Goal: Task Accomplishment & Management: Use online tool/utility

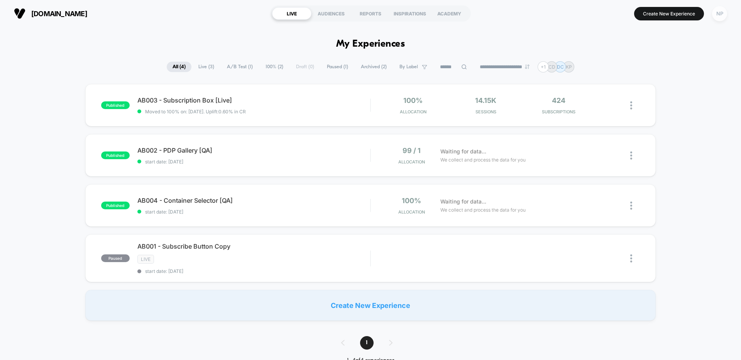
click at [719, 16] on div "NP" at bounding box center [719, 13] width 15 height 15
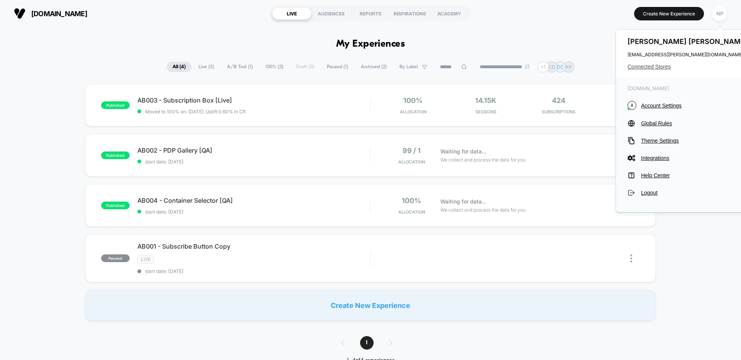
click at [652, 67] on span "Connected Stores" at bounding box center [688, 67] width 122 height 6
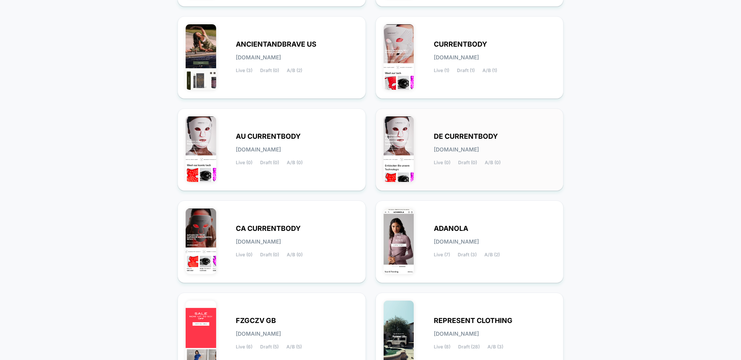
scroll to position [258, 0]
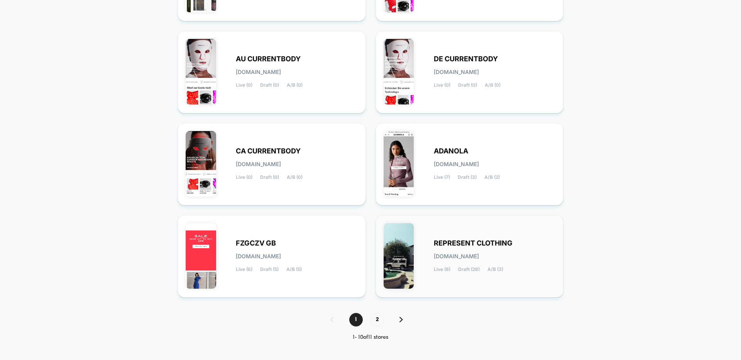
click at [451, 235] on div "REPRESENT CLOTHING [DOMAIN_NAME] Live (8) Draft (28) A/B (3)" at bounding box center [470, 256] width 172 height 66
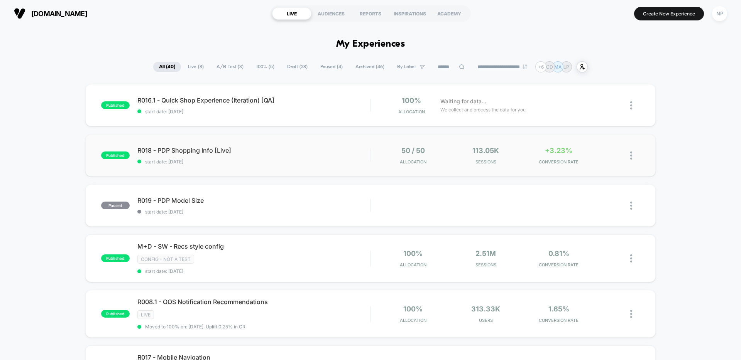
click at [302, 168] on div "published R018 - PDP Shopping Info [Live] start date: [DATE] 50 / 50 Allocation…" at bounding box center [370, 155] width 570 height 42
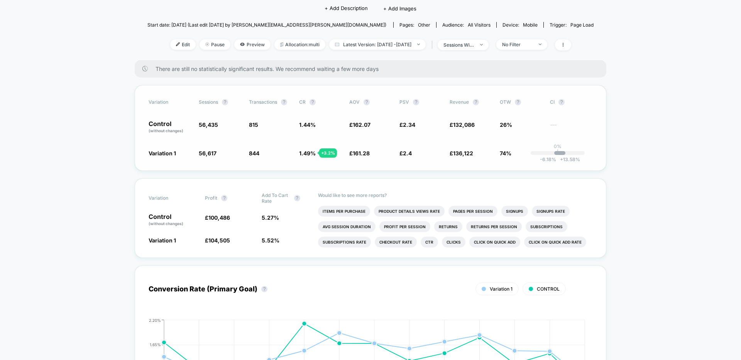
scroll to position [72, 0]
click at [201, 125] on span "56,435" at bounding box center [208, 123] width 19 height 7
click at [203, 124] on span "56,435" at bounding box center [208, 123] width 19 height 7
copy span "56,435"
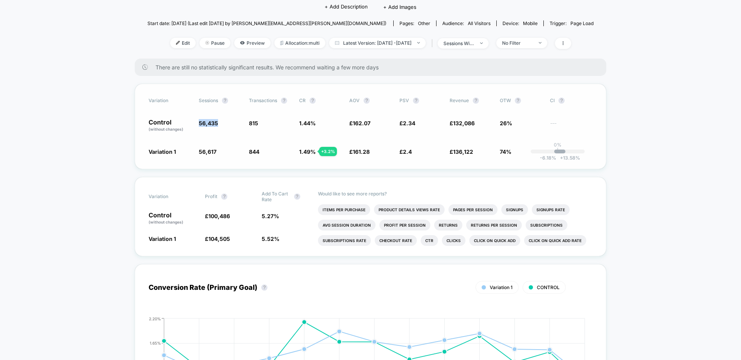
click at [208, 154] on span "56,617" at bounding box center [208, 152] width 18 height 7
copy span "56,617"
click at [202, 44] on span "Pause" at bounding box center [214, 43] width 31 height 10
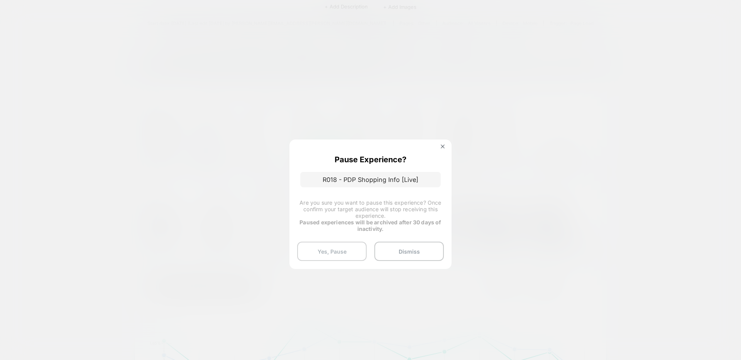
click at [348, 247] on button "Yes, Pause" at bounding box center [331, 251] width 69 height 19
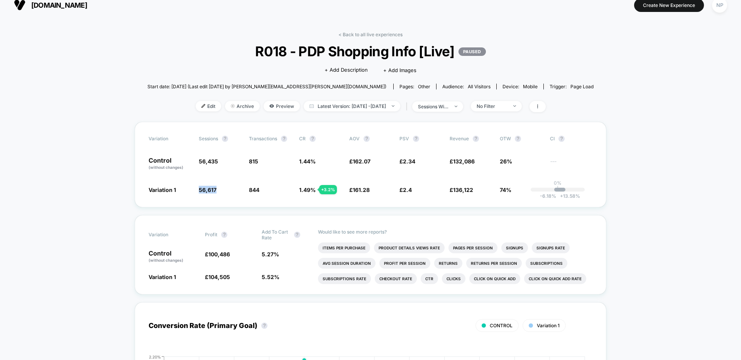
scroll to position [0, 0]
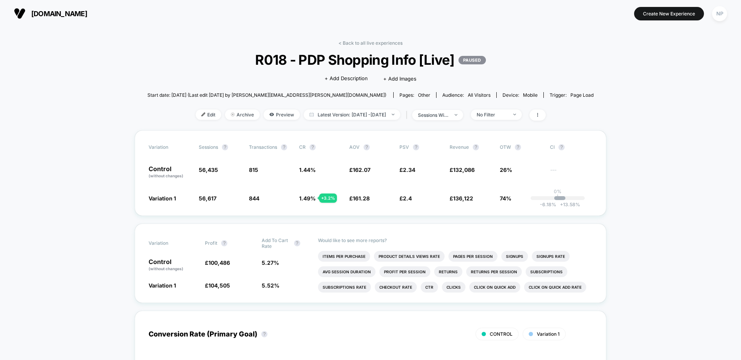
click at [360, 42] on link "< Back to all live experiences" at bounding box center [370, 43] width 64 height 6
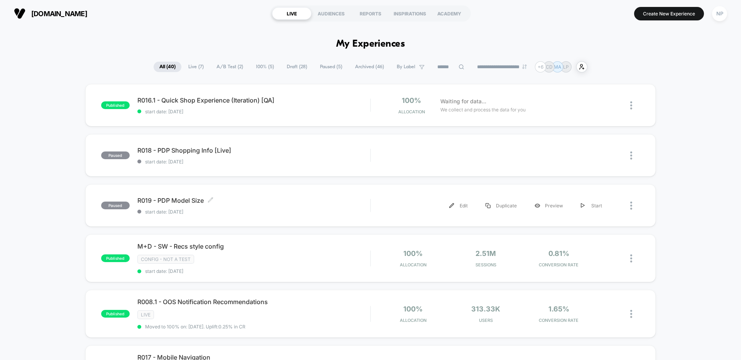
click at [273, 208] on div "R019 - PDP Model Size Click to edit experience details Click to edit experience…" at bounding box center [253, 206] width 233 height 18
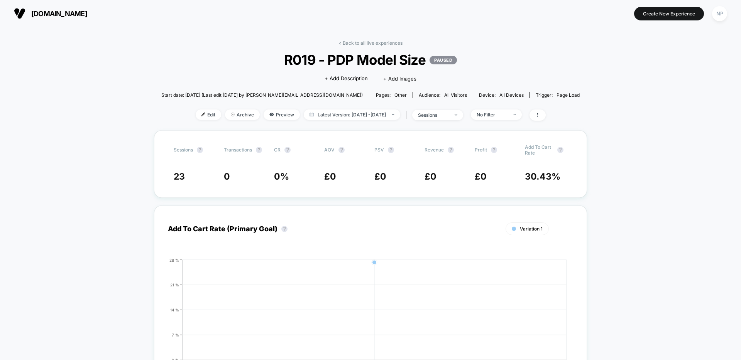
click at [196, 115] on span "Edit" at bounding box center [208, 115] width 25 height 10
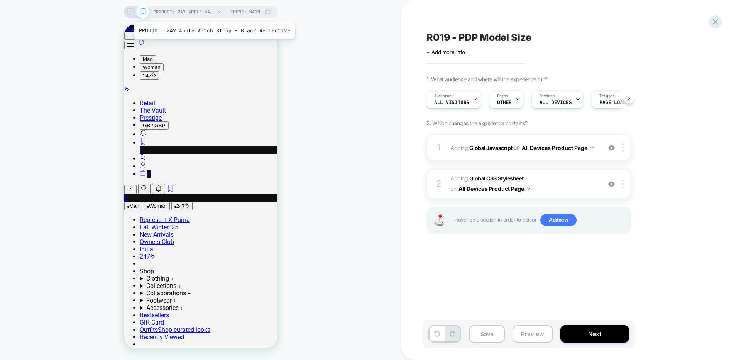
click at [213, 13] on span "PRODUCT: 247 Apple Watch Strap - Black Reflective" at bounding box center [184, 12] width 62 height 12
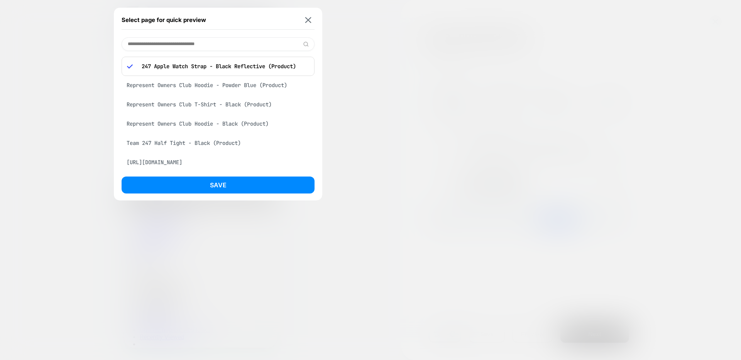
click at [229, 86] on div "Represent Owners Club Hoodie - Powder Blue (Product)" at bounding box center [218, 85] width 193 height 15
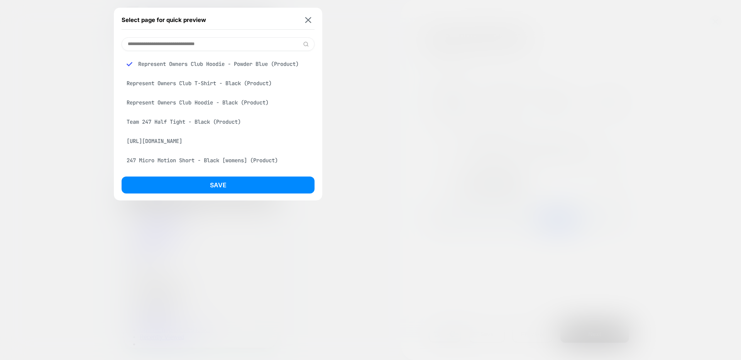
click at [260, 181] on button "Save" at bounding box center [218, 185] width 193 height 17
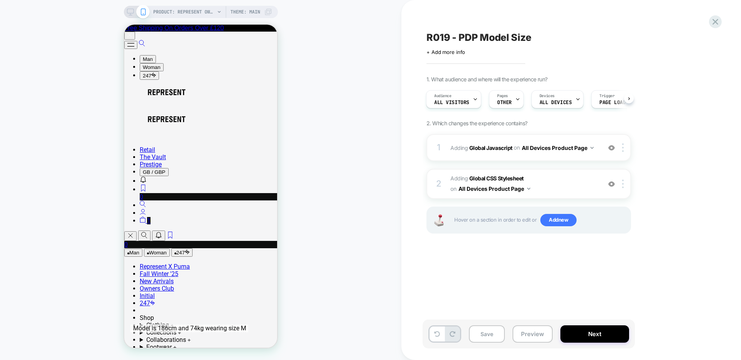
scroll to position [0, 1]
click at [495, 148] on b "Global Javascript" at bounding box center [490, 147] width 43 height 7
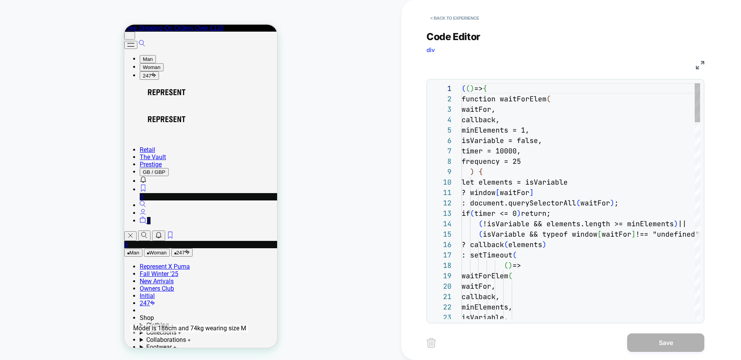
scroll to position [104, 0]
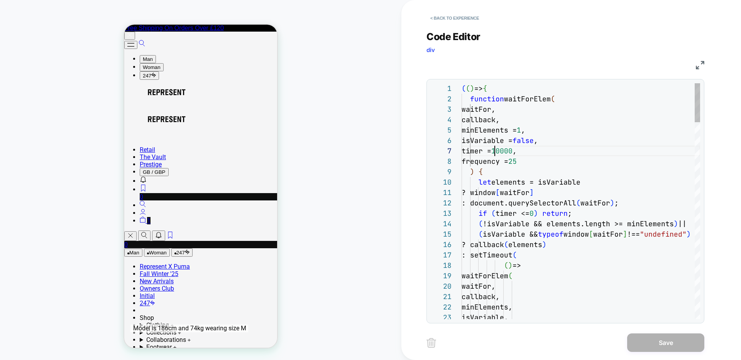
scroll to position [63, 33]
type textarea "**********"
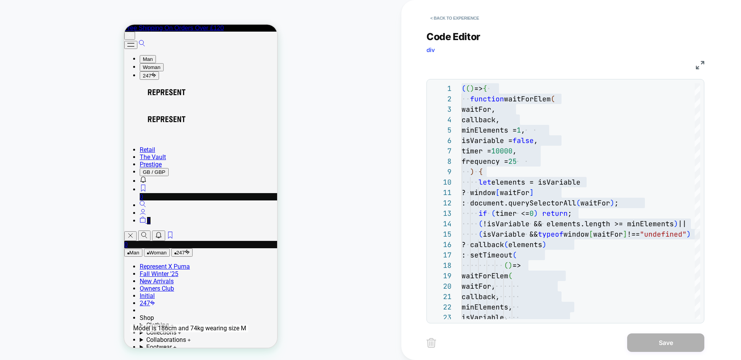
click at [466, 61] on div "JS" at bounding box center [565, 63] width 278 height 13
click at [461, 10] on div "< Back to experience" at bounding box center [596, 11] width 340 height 23
click at [460, 17] on button "< Back to experience" at bounding box center [454, 18] width 56 height 12
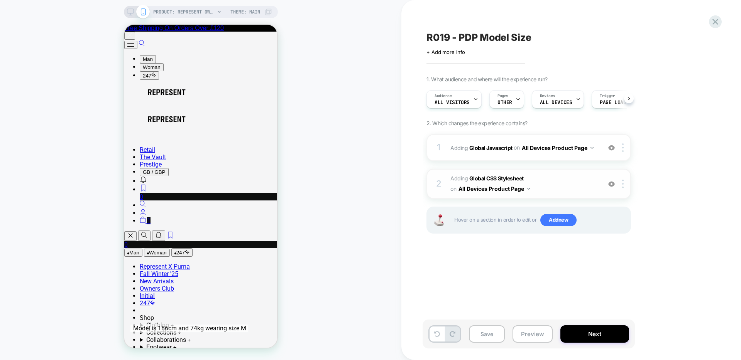
scroll to position [0, 0]
click at [490, 179] on b "Global CSS Stylesheet" at bounding box center [496, 178] width 54 height 7
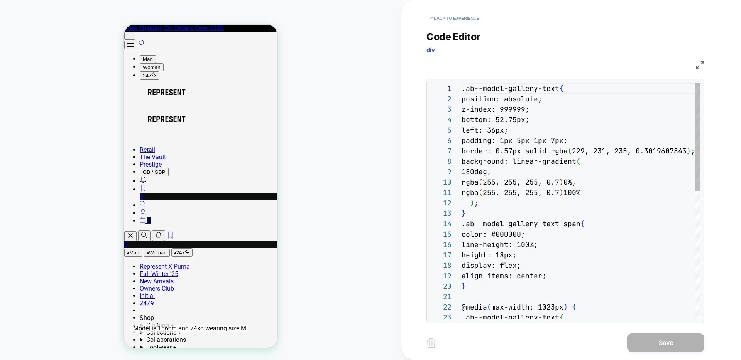
scroll to position [104, 0]
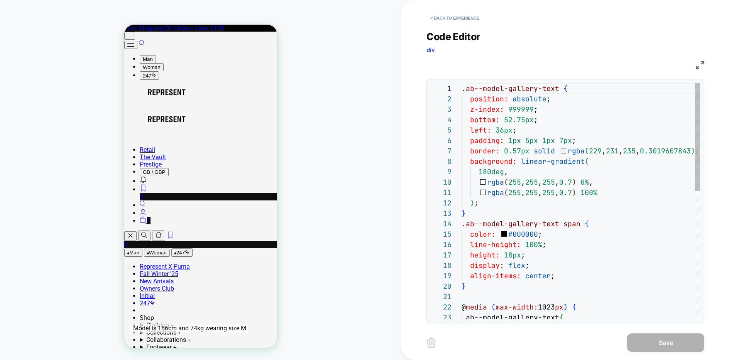
click at [489, 145] on div ".ab--model-gallery-text { position: absolute ; z-index: 999999 ; bottom: 52.75p…" at bounding box center [580, 341] width 238 height 517
type textarea "**********"
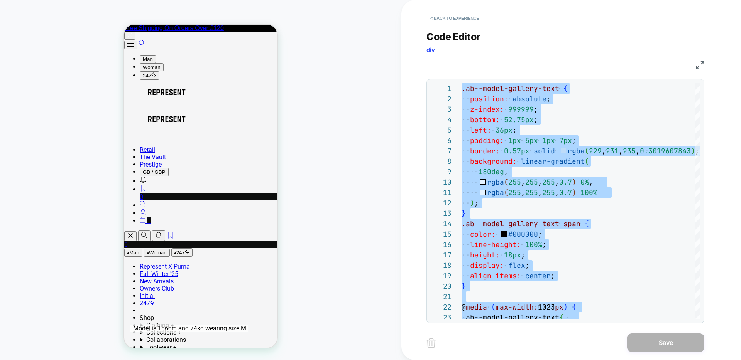
scroll to position [10, 0]
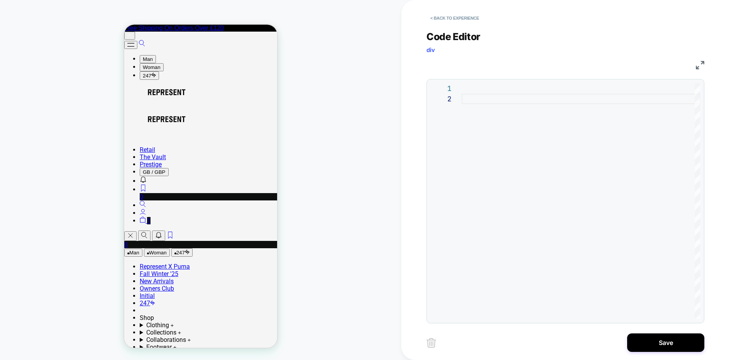
type textarea "**********"
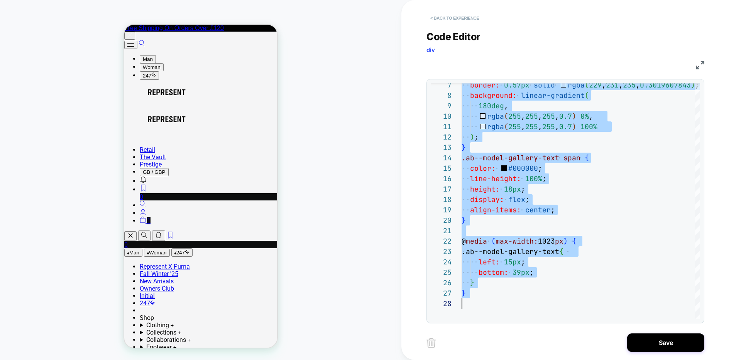
click at [476, 19] on button "< Back to experience" at bounding box center [454, 18] width 56 height 12
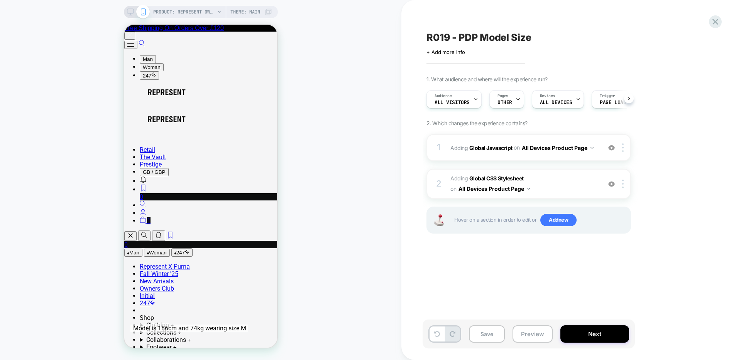
scroll to position [0, 0]
click at [588, 330] on button "Next" at bounding box center [594, 334] width 69 height 17
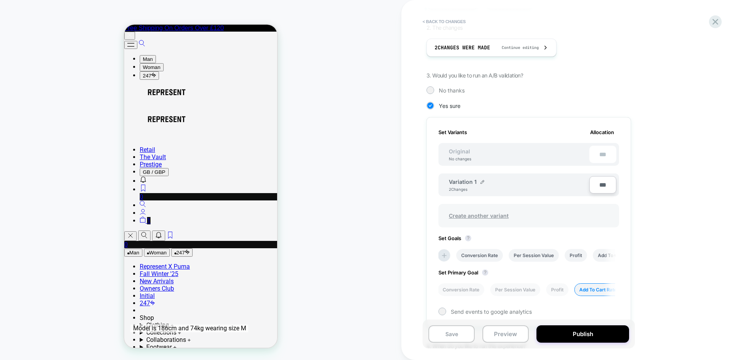
scroll to position [166, 0]
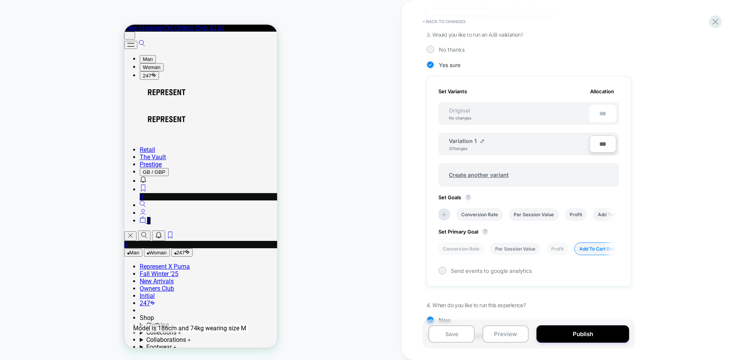
drag, startPoint x: 462, startPoint y: 269, endPoint x: 501, endPoint y: 251, distance: 42.8
click at [463, 268] on span "Send events to google analytics" at bounding box center [491, 271] width 81 height 7
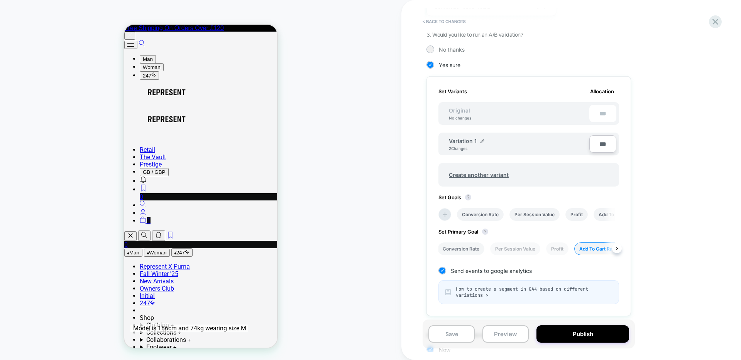
scroll to position [0, 1]
click at [488, 215] on li "Conversion Rate" at bounding box center [480, 214] width 47 height 13
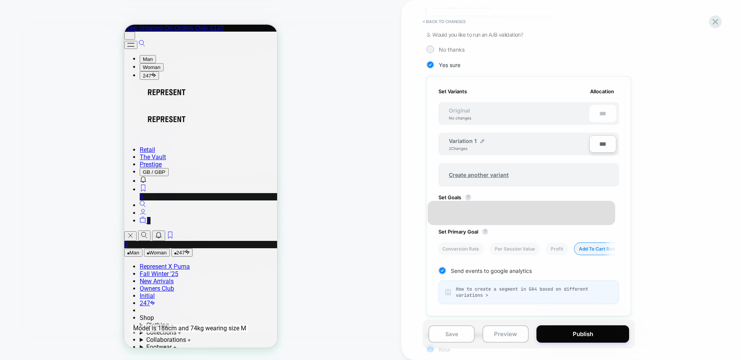
scroll to position [0, 0]
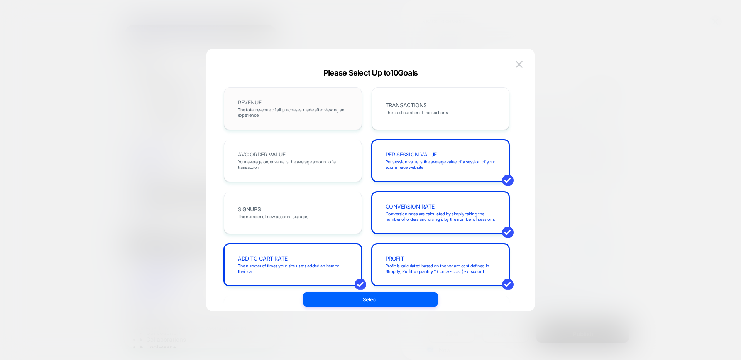
click at [340, 113] on span "The total revenue of all purchases made after viewing an experience" at bounding box center [293, 112] width 110 height 11
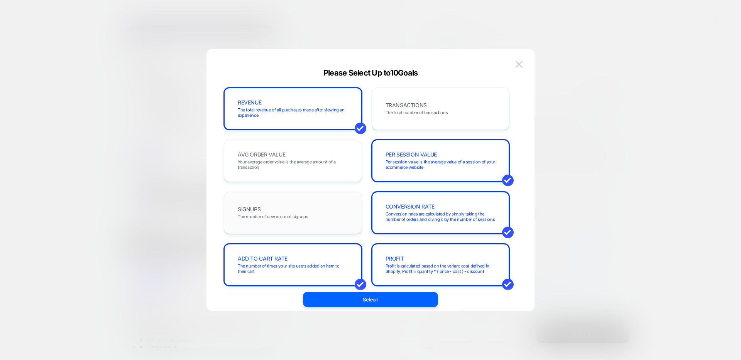
drag, startPoint x: 312, startPoint y: 155, endPoint x: 350, endPoint y: 201, distance: 60.3
click at [312, 155] on div "AVG ORDER VALUE Your average order value is the average amount of a transaction" at bounding box center [293, 161] width 122 height 26
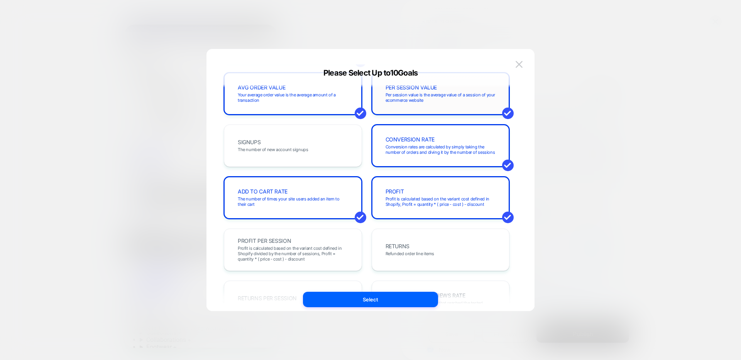
scroll to position [0, 0]
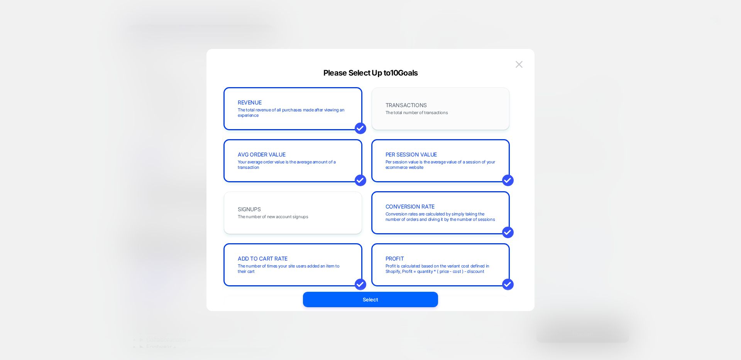
click at [416, 123] on div "TRANSACTIONS The total number of transactions" at bounding box center [441, 109] width 138 height 42
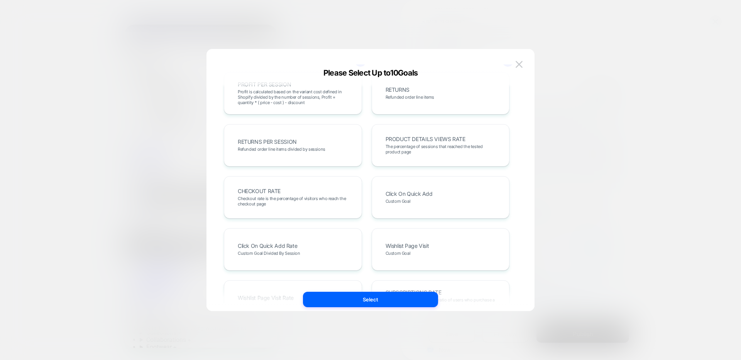
scroll to position [225, 0]
drag, startPoint x: 360, startPoint y: 300, endPoint x: 377, endPoint y: 297, distance: 17.2
click at [360, 300] on button "Select" at bounding box center [370, 299] width 135 height 15
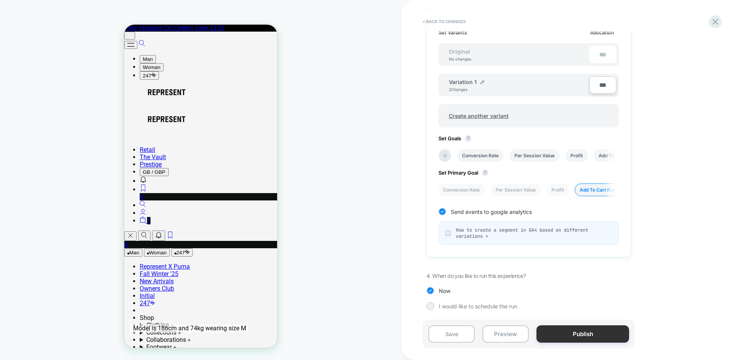
click at [599, 339] on button "Publish" at bounding box center [582, 334] width 93 height 17
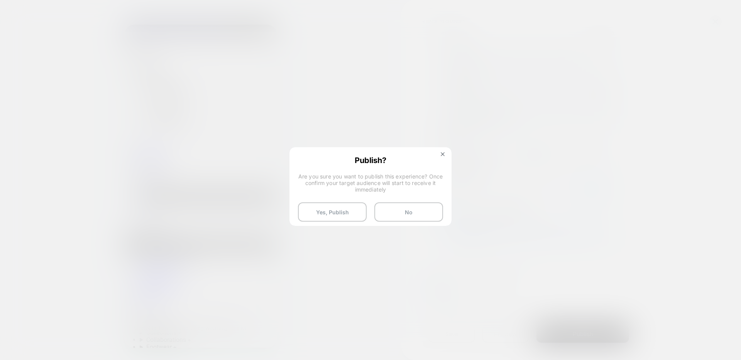
drag, startPoint x: 336, startPoint y: 213, endPoint x: 364, endPoint y: 179, distance: 44.2
click at [336, 213] on button "Yes, Publish" at bounding box center [332, 212] width 69 height 19
